Goal: Use online tool/utility: Utilize a website feature to perform a specific function

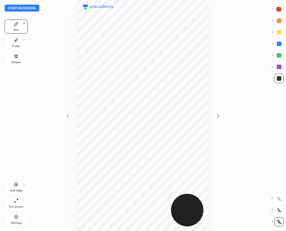
scroll to position [231, 193]
drag, startPoint x: 278, startPoint y: 68, endPoint x: 274, endPoint y: 67, distance: 4.7
click at [278, 67] on div at bounding box center [278, 67] width 5 height 5
click at [15, 59] on div "Shapes L" at bounding box center [16, 59] width 23 height 14
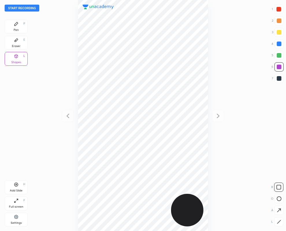
drag, startPoint x: 279, startPoint y: 198, endPoint x: 235, endPoint y: 189, distance: 44.7
click at [279, 198] on icon at bounding box center [278, 198] width 5 height 5
click at [278, 79] on div at bounding box center [278, 78] width 5 height 5
click at [277, 9] on div at bounding box center [278, 9] width 5 height 5
click at [278, 223] on icon at bounding box center [278, 222] width 4 height 4
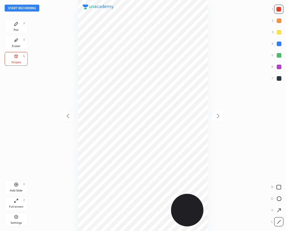
click at [277, 11] on div at bounding box center [278, 9] width 5 height 5
click at [16, 27] on div "Pen P" at bounding box center [16, 27] width 23 height 14
drag, startPoint x: 279, startPoint y: 67, endPoint x: 223, endPoint y: 64, distance: 55.7
click at [278, 67] on div at bounding box center [278, 67] width 5 height 5
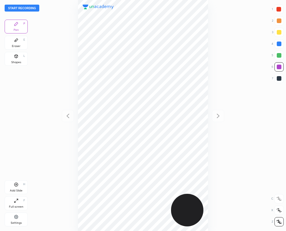
click at [281, 76] on div at bounding box center [278, 78] width 9 height 9
click at [208, 137] on div at bounding box center [142, 115] width 193 height 231
drag, startPoint x: 279, startPoint y: 65, endPoint x: 262, endPoint y: 72, distance: 18.2
click at [277, 65] on div at bounding box center [278, 67] width 5 height 5
click at [280, 78] on div at bounding box center [278, 78] width 9 height 9
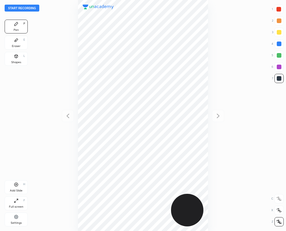
click at [18, 188] on div "Add Slide H" at bounding box center [16, 187] width 23 height 14
click at [67, 115] on icon at bounding box center [67, 116] width 3 height 4
click at [219, 114] on icon at bounding box center [217, 115] width 7 height 7
click at [68, 116] on icon at bounding box center [67, 115] width 7 height 7
click at [218, 115] on icon at bounding box center [217, 115] width 7 height 7
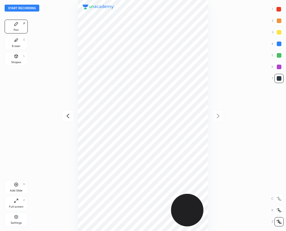
click at [69, 116] on icon at bounding box center [67, 115] width 7 height 7
drag, startPoint x: 279, startPoint y: 9, endPoint x: 252, endPoint y: 24, distance: 31.1
click at [279, 9] on div at bounding box center [278, 9] width 5 height 5
click at [216, 114] on icon at bounding box center [217, 115] width 7 height 7
click at [277, 78] on div at bounding box center [278, 78] width 5 height 5
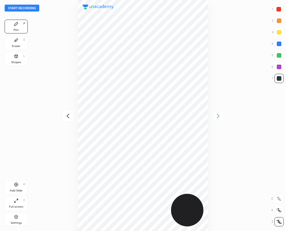
click at [279, 7] on div at bounding box center [278, 9] width 9 height 9
click at [280, 79] on div at bounding box center [278, 78] width 5 height 5
drag, startPoint x: 279, startPoint y: 65, endPoint x: 273, endPoint y: 68, distance: 6.6
click at [279, 66] on div at bounding box center [278, 67] width 5 height 5
click at [276, 79] on div at bounding box center [278, 78] width 9 height 9
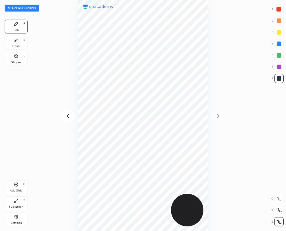
click at [18, 42] on div "Eraser E" at bounding box center [16, 43] width 23 height 14
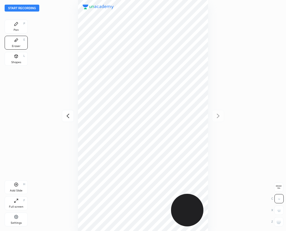
click at [16, 23] on icon at bounding box center [15, 23] width 3 height 3
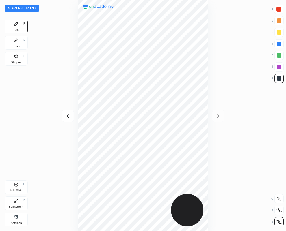
click at [278, 42] on div at bounding box center [278, 43] width 9 height 9
drag, startPoint x: 283, startPoint y: 9, endPoint x: 240, endPoint y: 35, distance: 50.3
click at [282, 9] on div at bounding box center [278, 9] width 9 height 9
click at [278, 67] on div at bounding box center [278, 67] width 5 height 5
click at [67, 116] on icon at bounding box center [67, 115] width 7 height 7
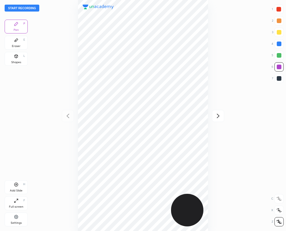
click at [20, 6] on button "Start recording" at bounding box center [22, 8] width 35 height 7
click at [217, 114] on icon at bounding box center [218, 116] width 3 height 4
click at [68, 114] on icon at bounding box center [67, 116] width 3 height 4
click at [217, 116] on icon at bounding box center [217, 115] width 7 height 7
click at [18, 7] on button "End recording" at bounding box center [21, 8] width 32 height 7
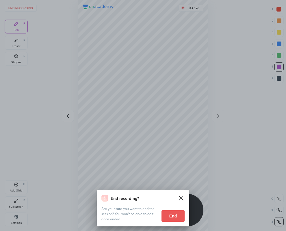
click at [177, 212] on button "End" at bounding box center [172, 216] width 23 height 12
